Goal: Task Accomplishment & Management: Use online tool/utility

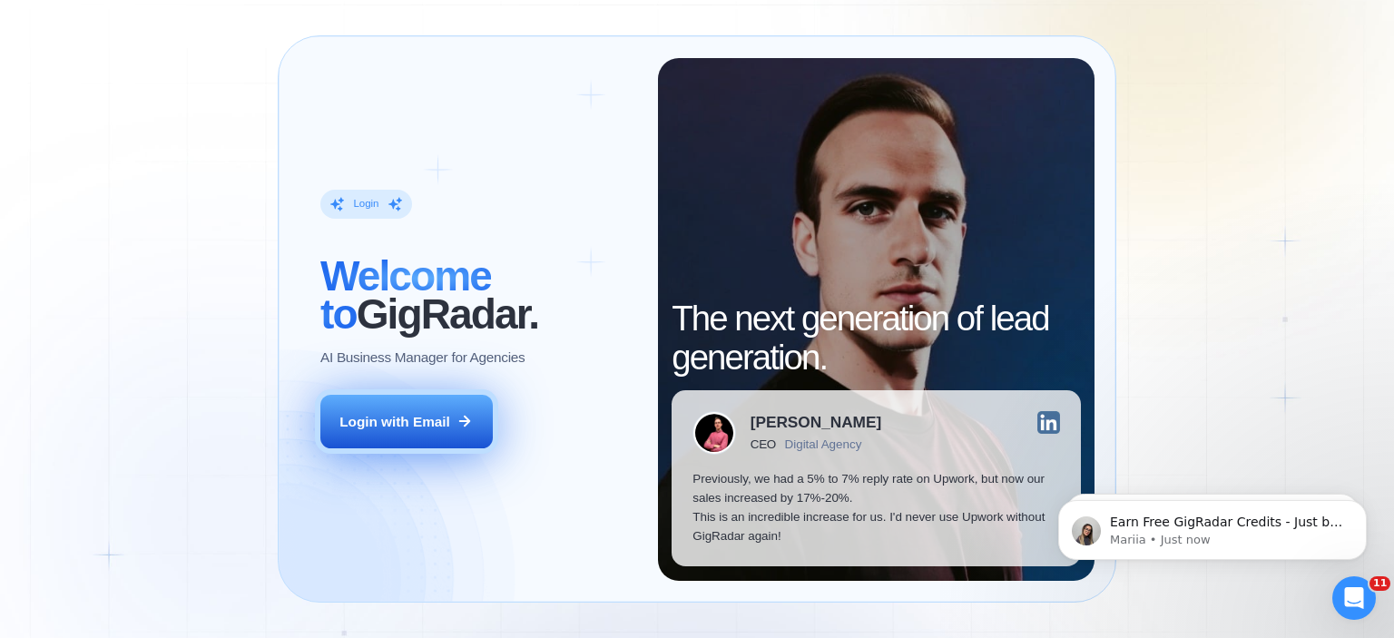
click at [377, 422] on div "Login with Email" at bounding box center [394, 421] width 111 height 19
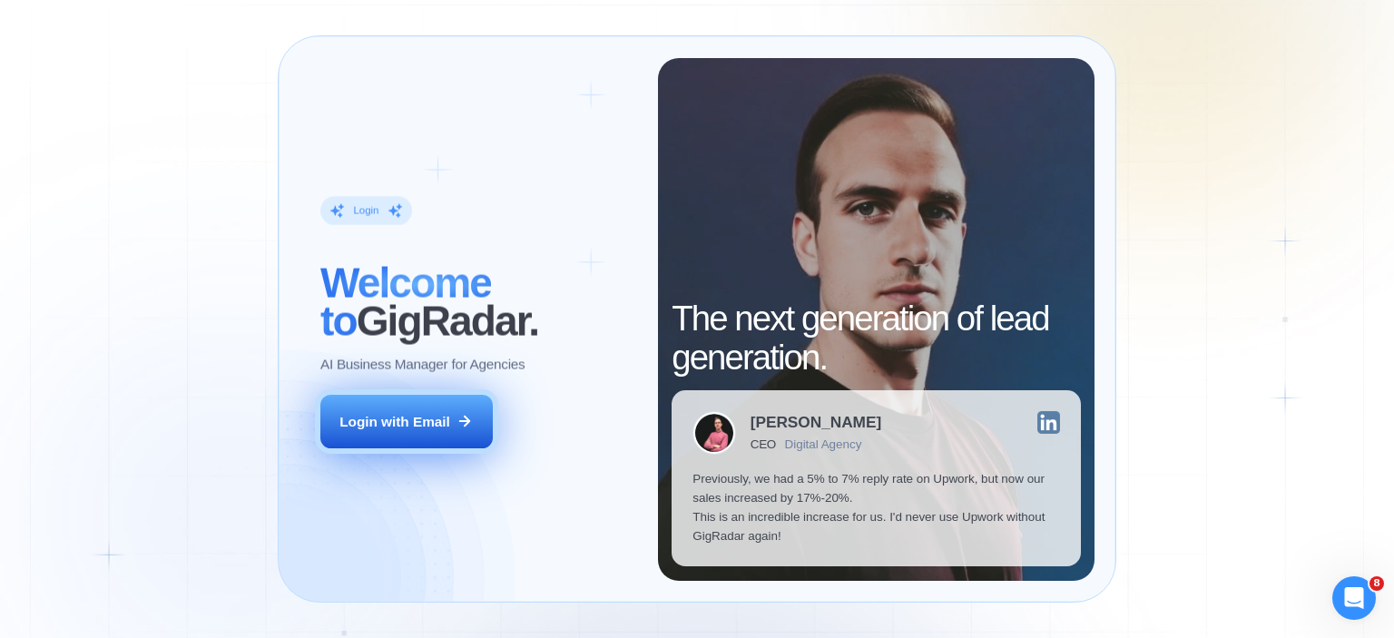
click at [424, 412] on div "Login with Email" at bounding box center [394, 421] width 111 height 19
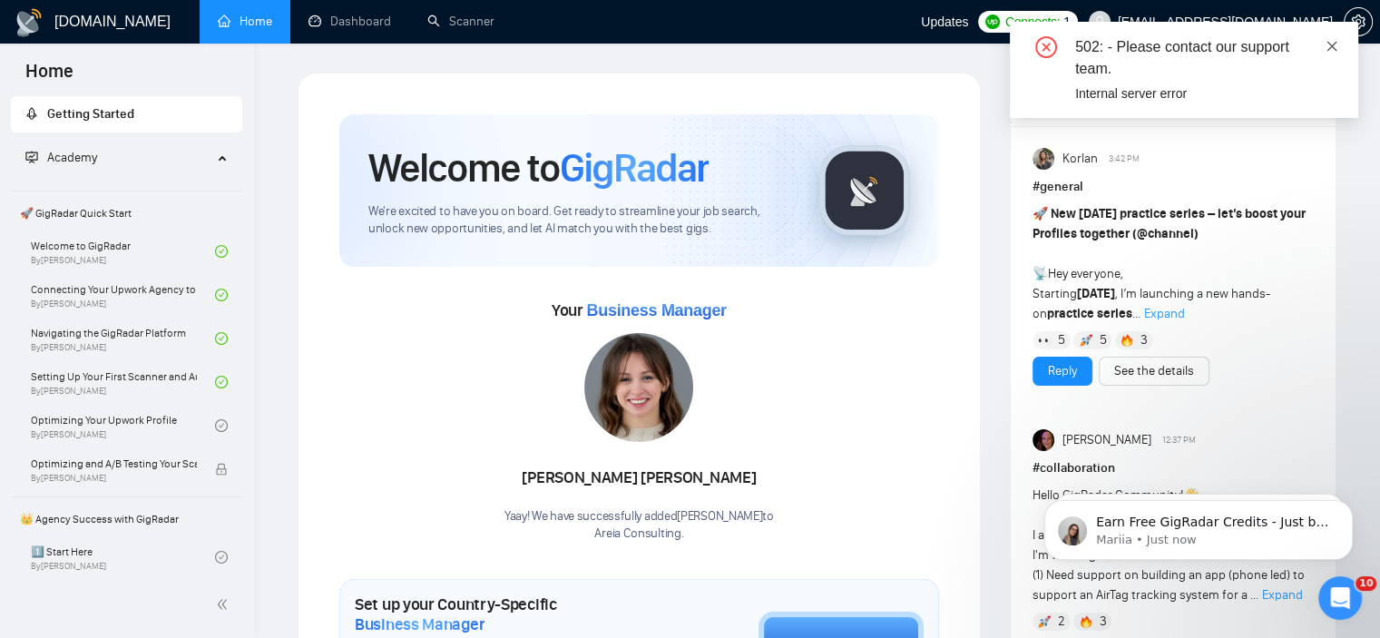
click at [1326, 51] on icon "close" at bounding box center [1332, 46] width 13 height 13
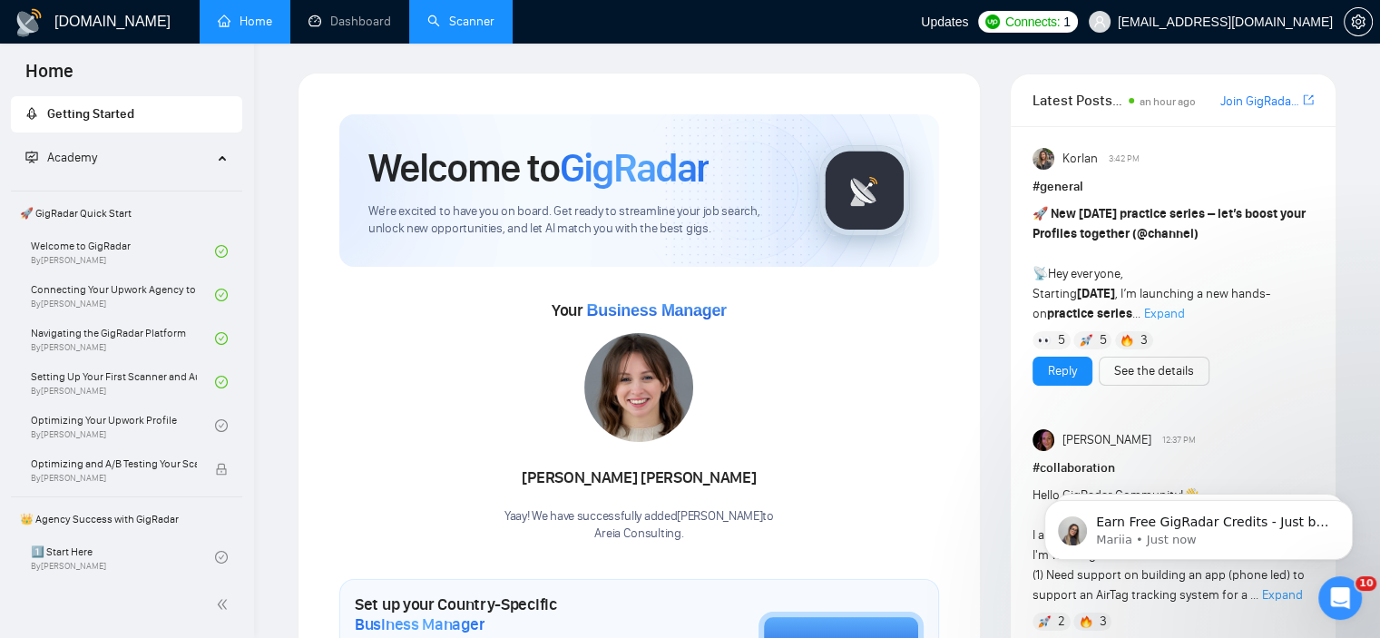
click at [441, 29] on link "Scanner" at bounding box center [460, 21] width 67 height 15
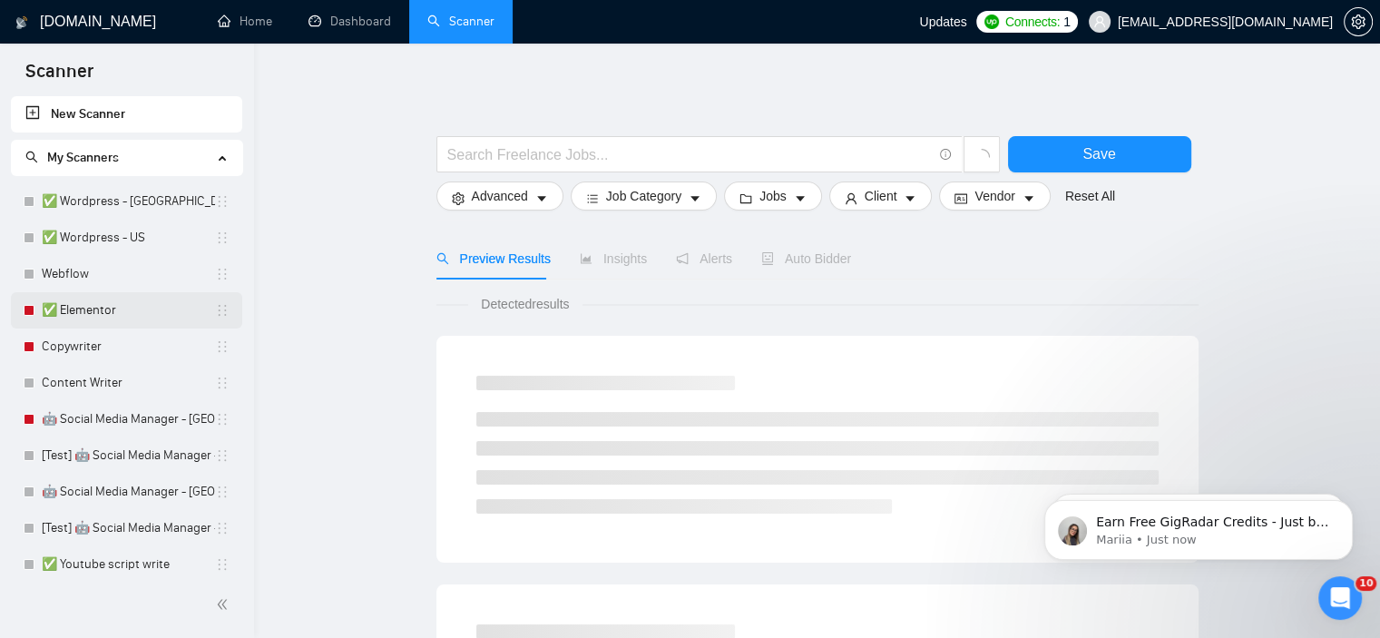
click at [102, 310] on link "✅ Elementor" at bounding box center [128, 310] width 173 height 36
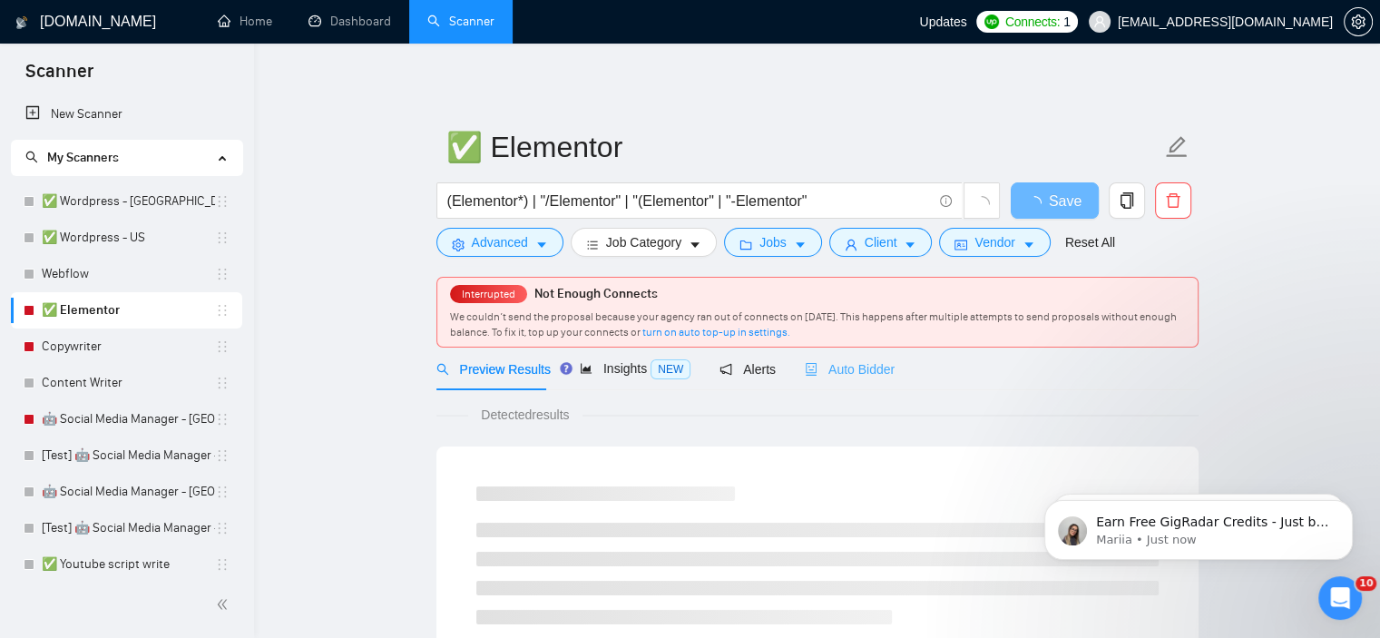
click at [868, 385] on div "Auto Bidder" at bounding box center [850, 368] width 90 height 43
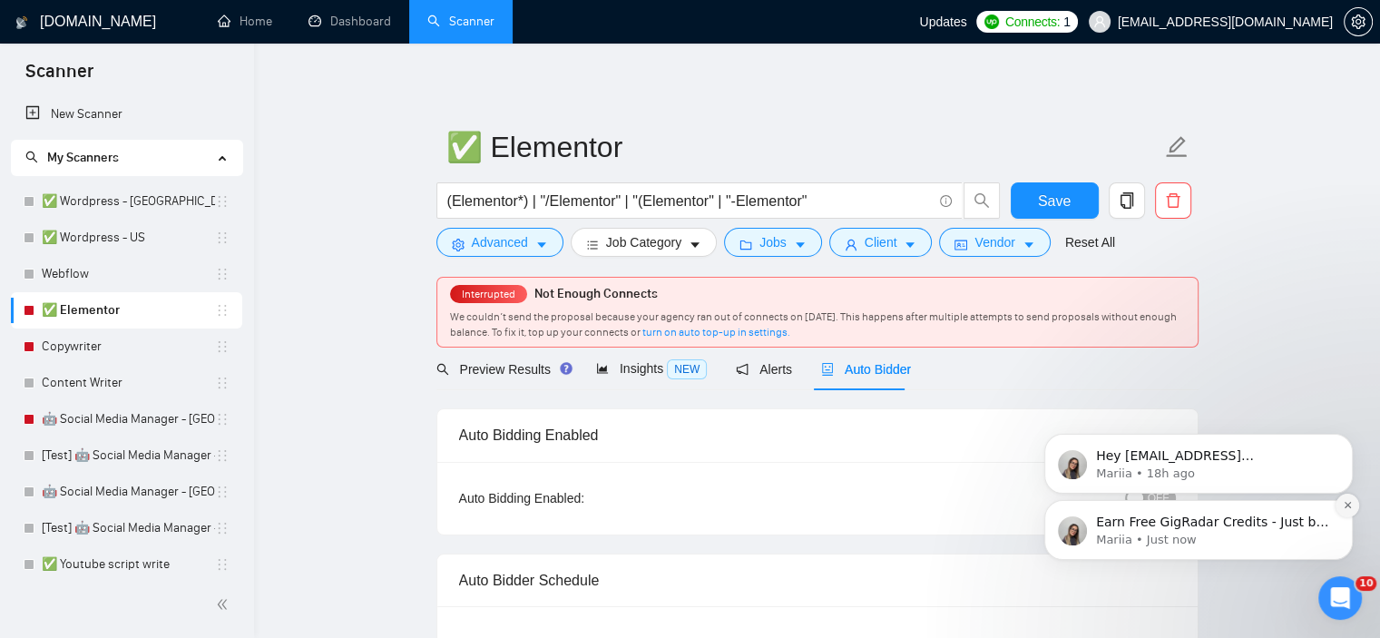
click at [1346, 504] on icon "Dismiss notification" at bounding box center [1347, 505] width 6 height 6
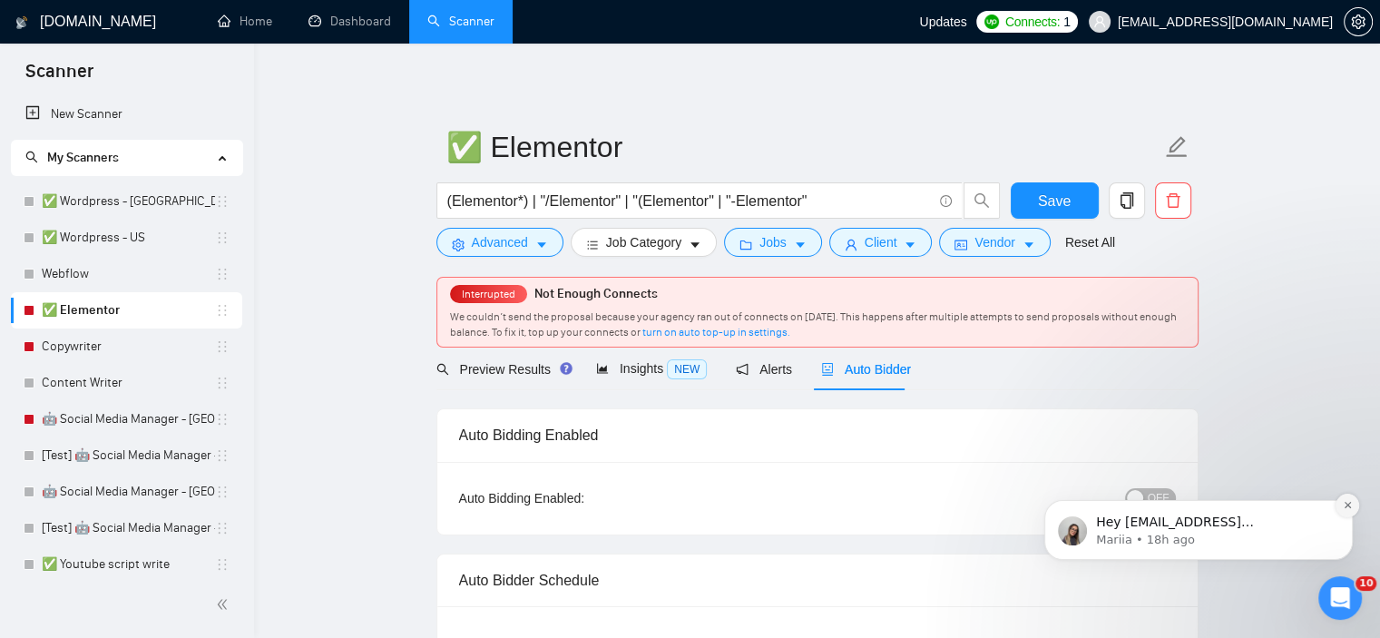
click at [1342, 507] on button "Dismiss notification" at bounding box center [1348, 506] width 24 height 24
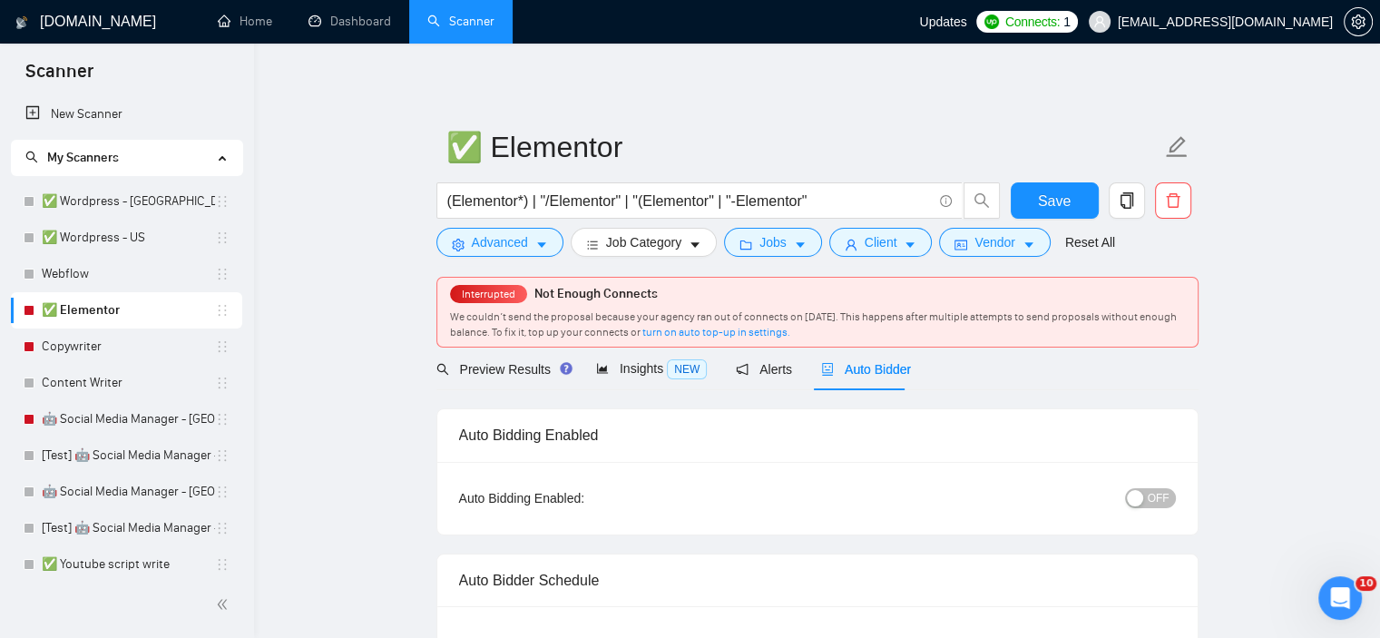
click at [1173, 496] on button "OFF" at bounding box center [1150, 498] width 51 height 20
click at [1055, 201] on span "Save" at bounding box center [1054, 201] width 33 height 23
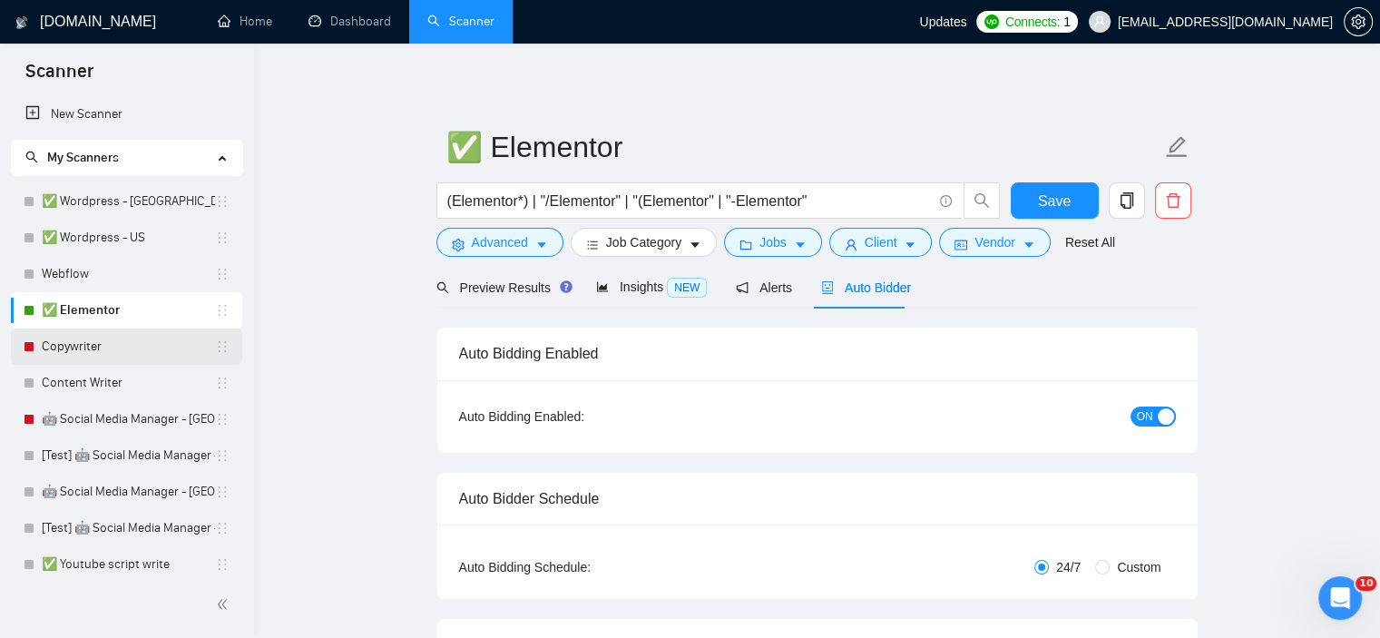
click at [150, 344] on link "Copywriter" at bounding box center [128, 346] width 173 height 36
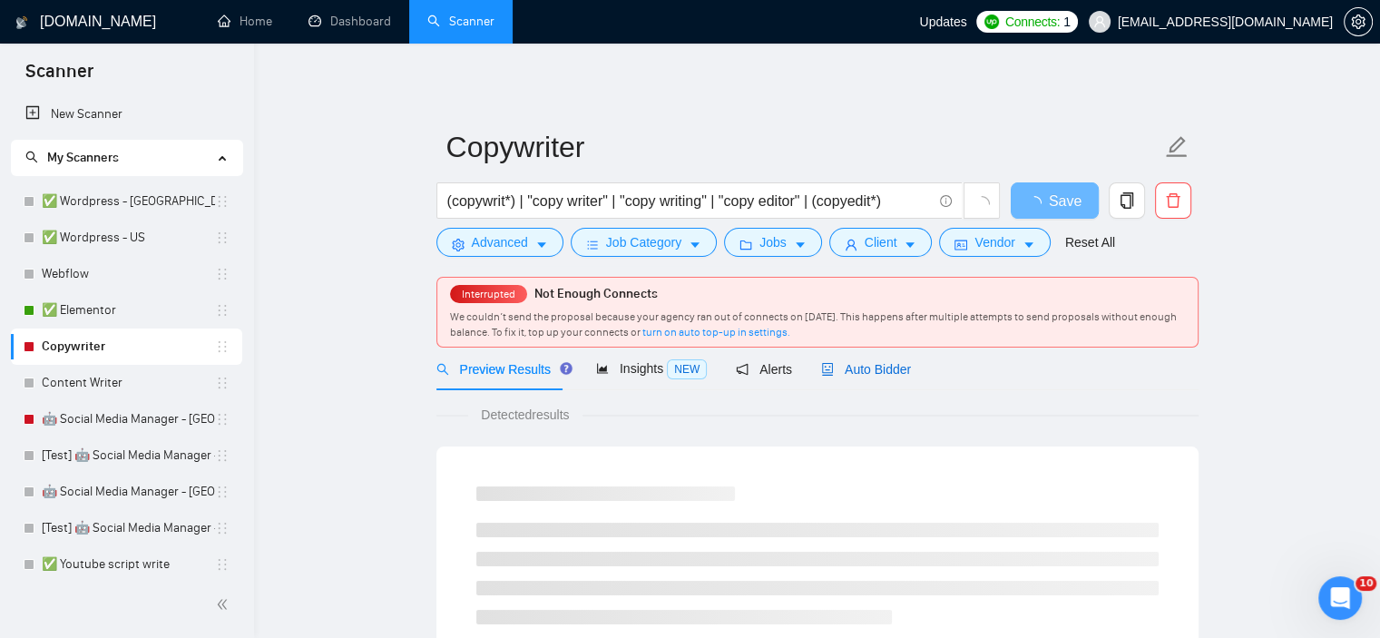
click at [881, 366] on span "Auto Bidder" at bounding box center [866, 369] width 90 height 15
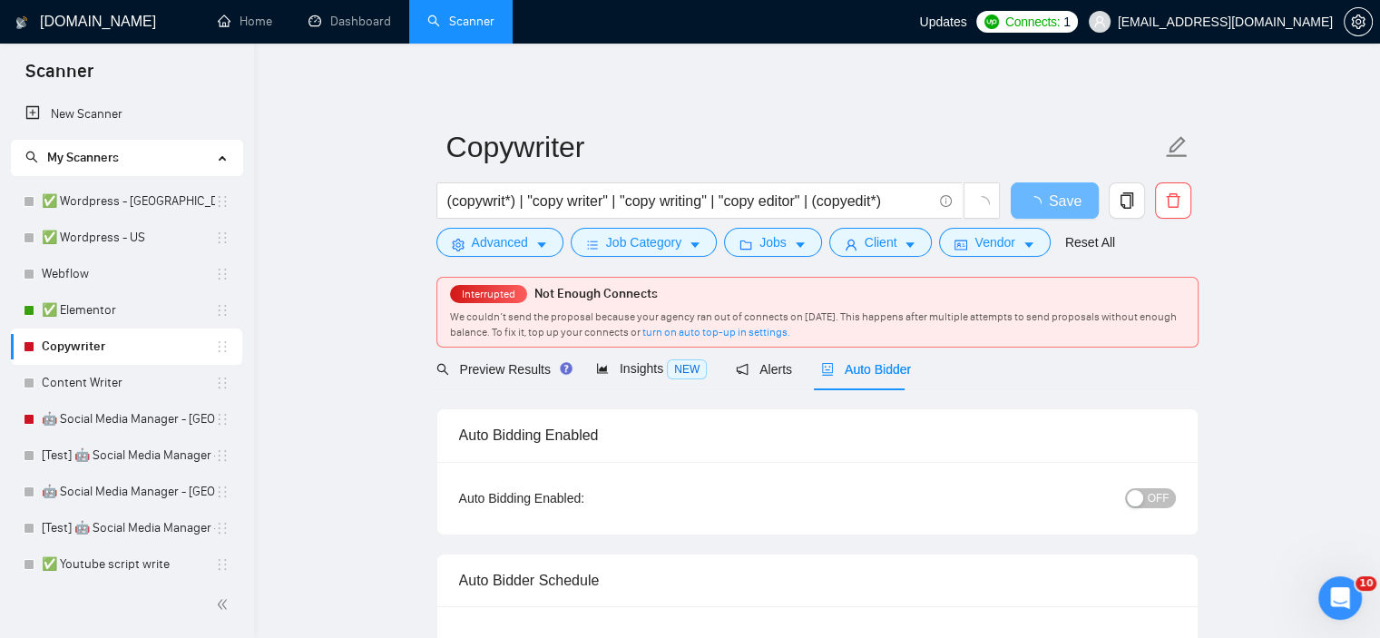
click at [1140, 493] on div "button" at bounding box center [1135, 498] width 16 height 16
click at [1042, 202] on span "Save" at bounding box center [1054, 201] width 33 height 23
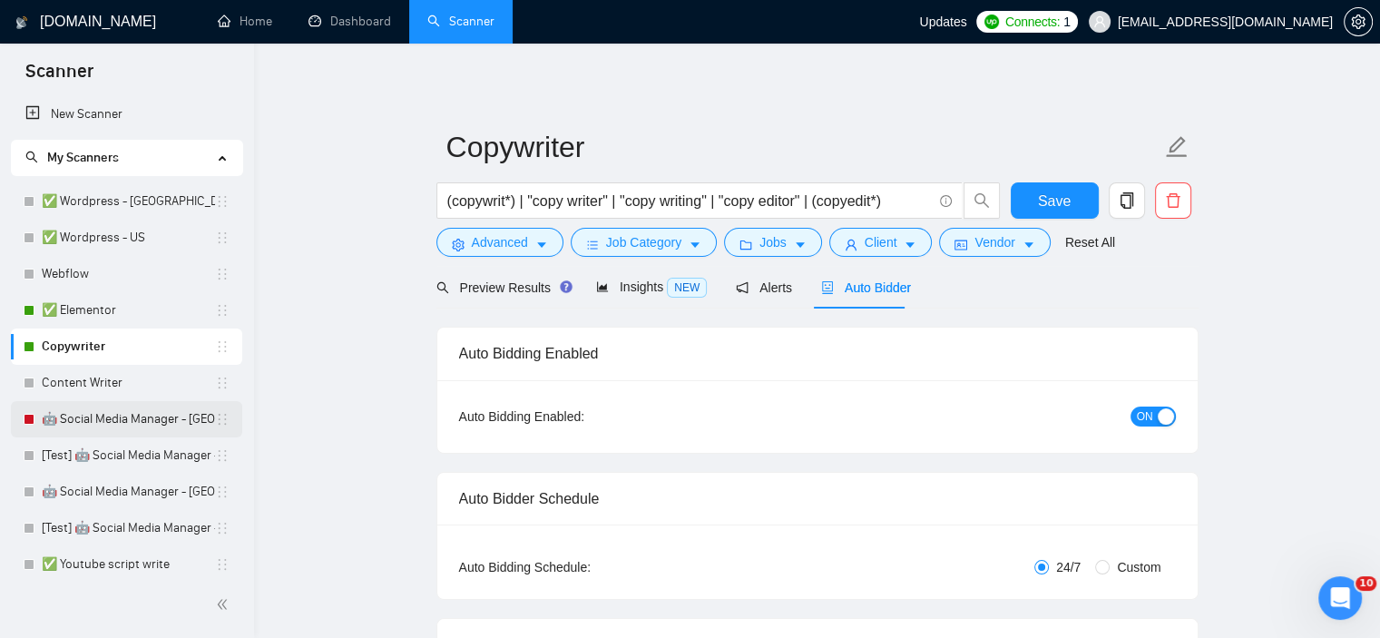
click at [110, 413] on link "🤖 Social Media Manager - Europe" at bounding box center [128, 419] width 173 height 36
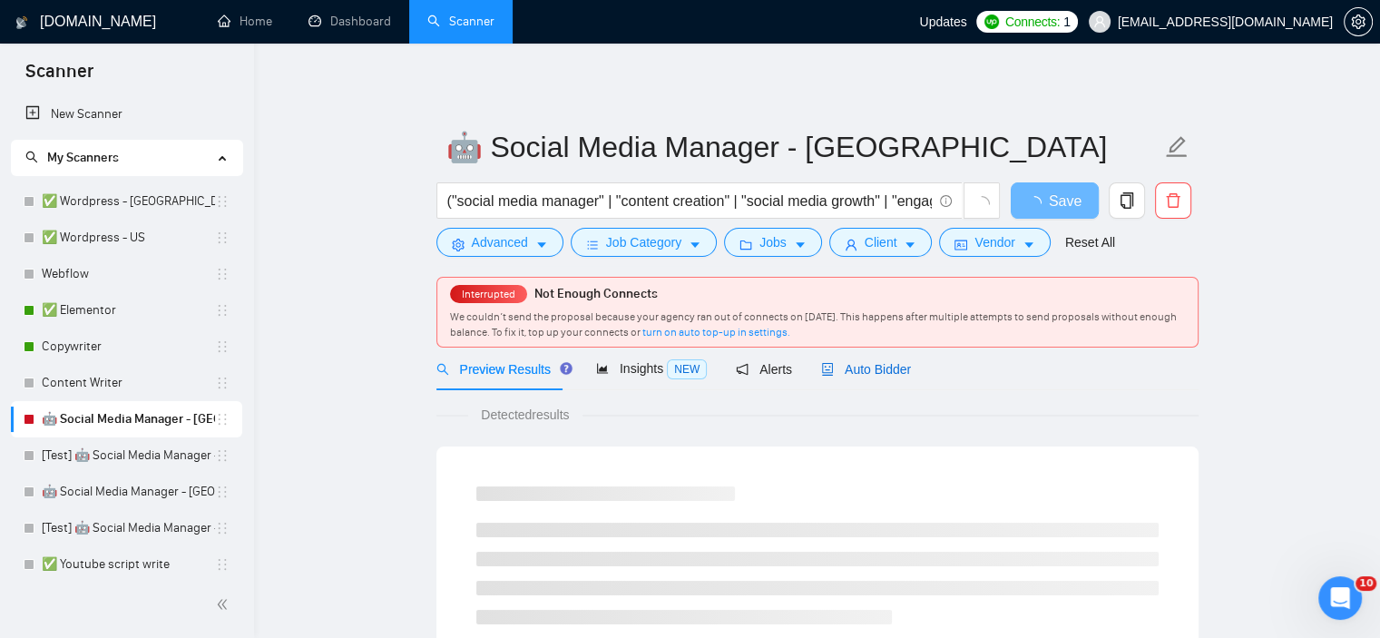
click at [856, 372] on span "Auto Bidder" at bounding box center [866, 369] width 90 height 15
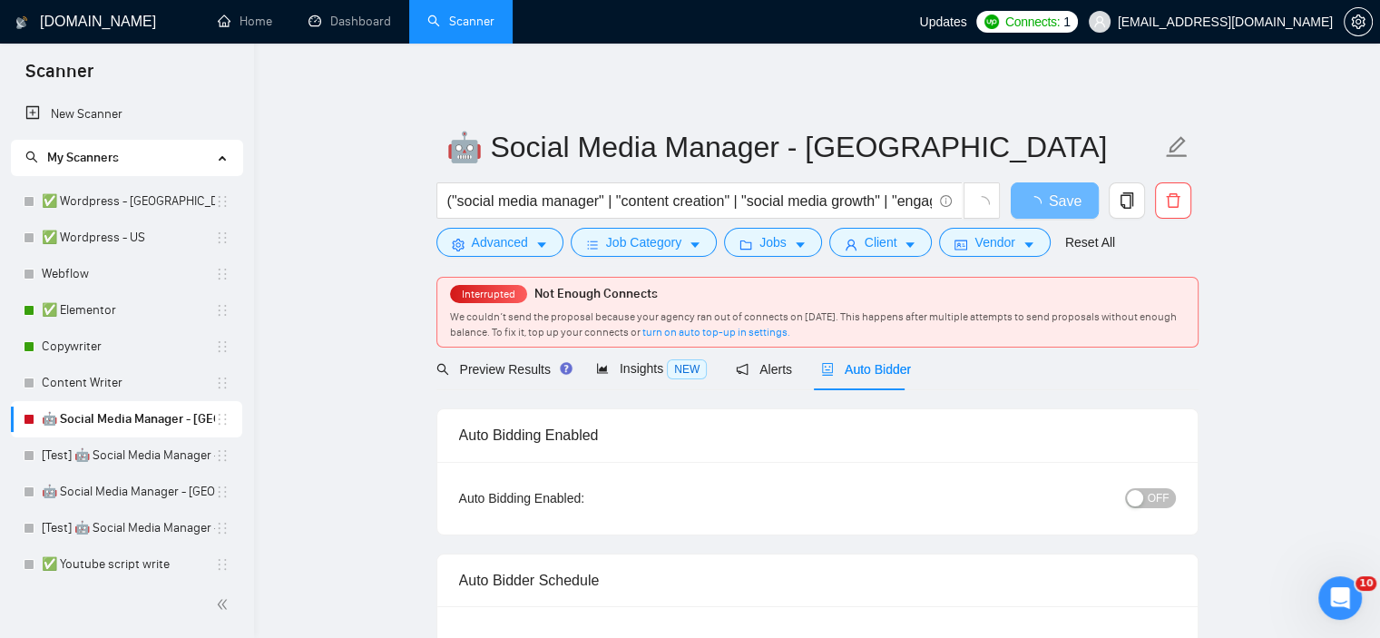
click at [1138, 495] on div "button" at bounding box center [1135, 498] width 16 height 16
click at [1049, 201] on span "Save" at bounding box center [1054, 201] width 33 height 23
